Goal: Download file/media

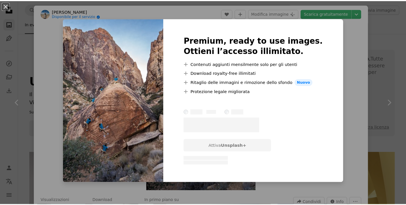
scroll to position [1358, 0]
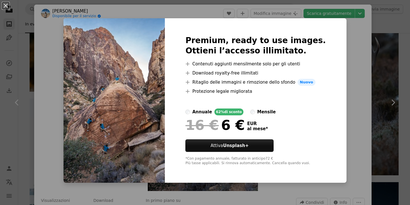
click at [350, 112] on div "An X shape Premium, ready to use images. Ottieni l’accesso illimitato. A plus s…" at bounding box center [205, 102] width 410 height 205
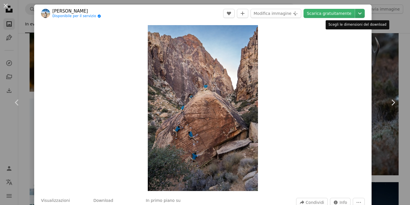
click at [356, 14] on icon "Chevron down" at bounding box center [360, 13] width 9 height 7
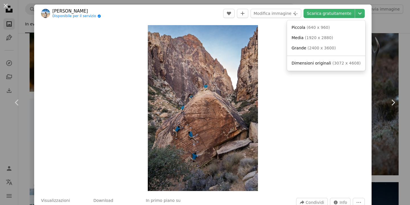
click at [373, 47] on dialog "An X shape Chevron left Chevron right [PERSON_NAME] Disponibile per il servizio…" at bounding box center [205, 102] width 410 height 205
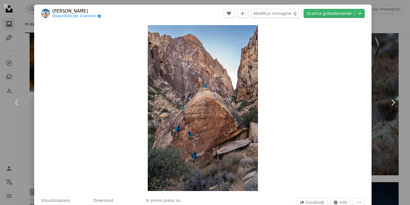
click at [378, 30] on div "An X shape Chevron left Chevron right [PERSON_NAME] Disponibile per il servizio…" at bounding box center [205, 102] width 410 height 205
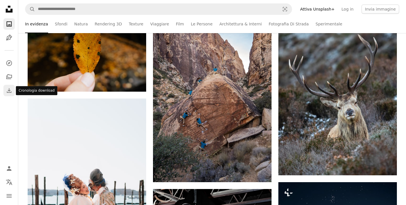
click at [13, 89] on link "Download" at bounding box center [8, 90] width 11 height 11
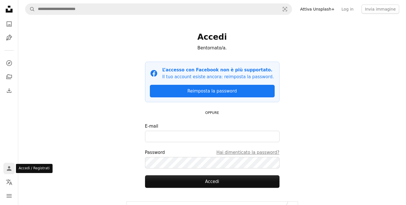
click at [6, 167] on icon "Person" at bounding box center [9, 168] width 7 height 7
